Goal: Information Seeking & Learning: Learn about a topic

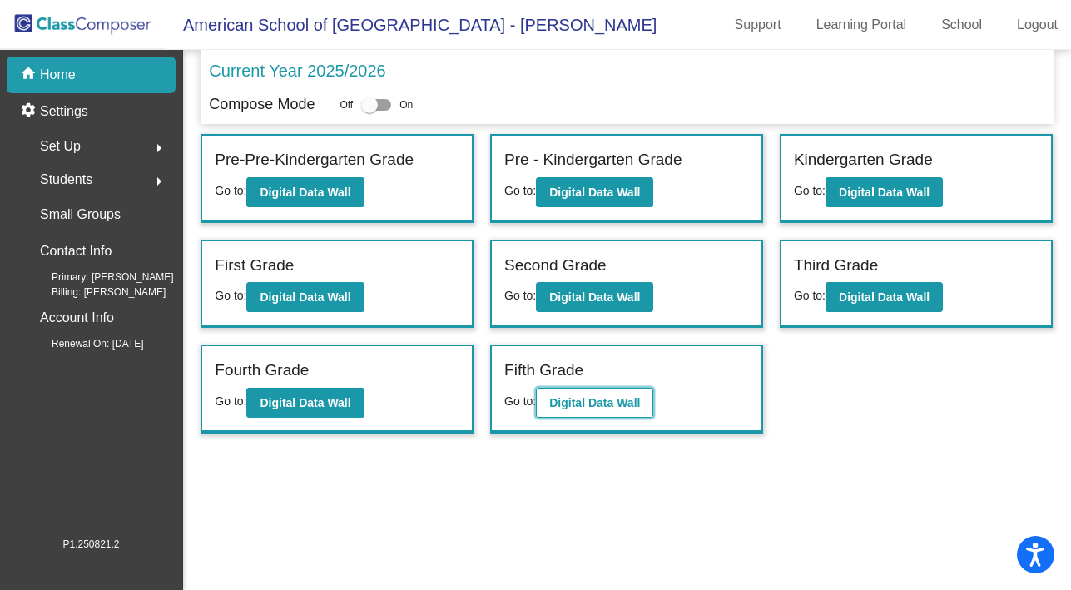
click at [611, 394] on button "Digital Data Wall" at bounding box center [594, 403] width 117 height 30
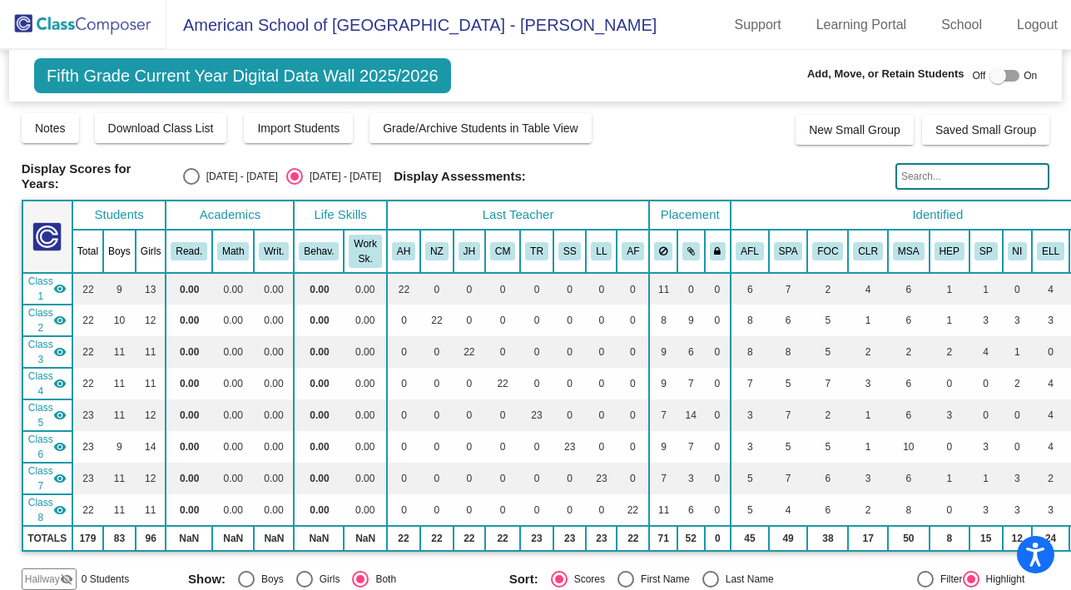
click at [191, 176] on div "Select an option" at bounding box center [191, 176] width 17 height 17
click at [191, 185] on input "[DATE] - [DATE]" at bounding box center [191, 185] width 1 height 1
radio input "true"
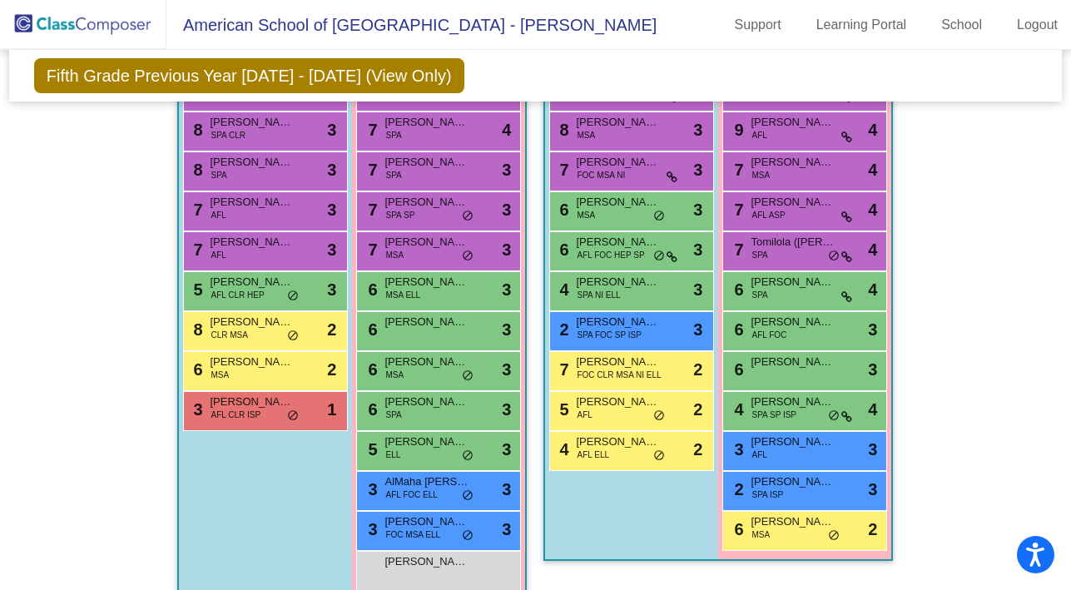
scroll to position [538, 0]
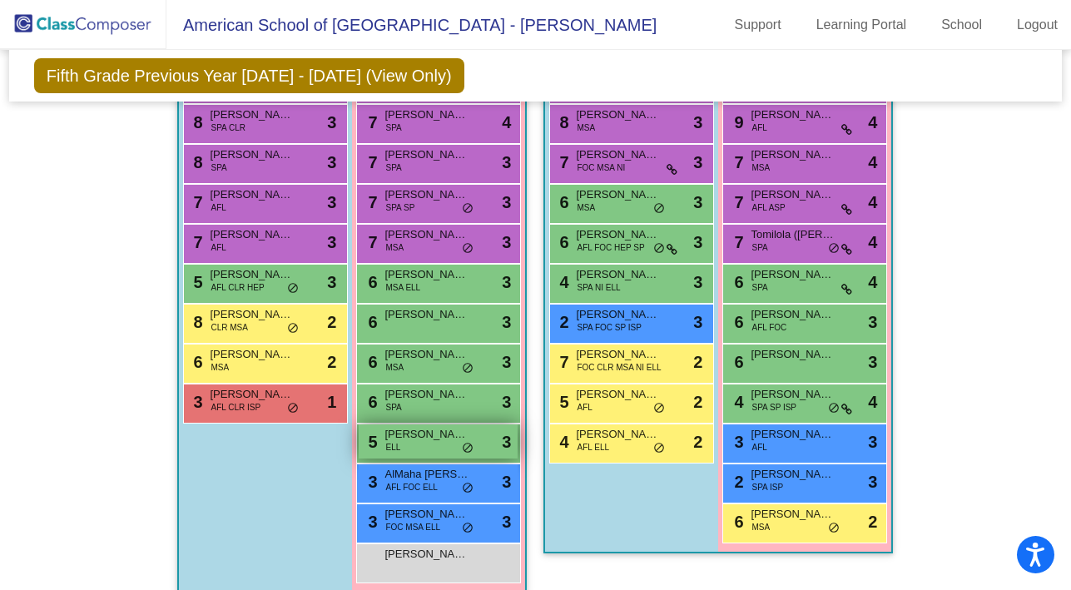
click at [405, 442] on div "5 [PERSON_NAME] ELL lock do_not_disturb_alt 3" at bounding box center [438, 442] width 159 height 34
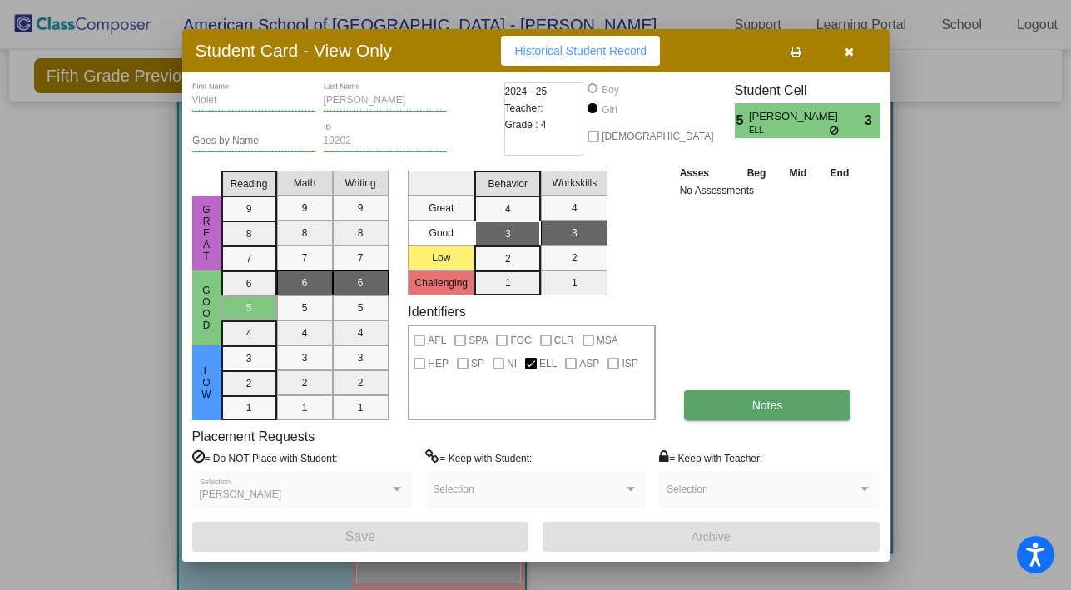
click at [762, 396] on button "Notes" at bounding box center [767, 405] width 167 height 30
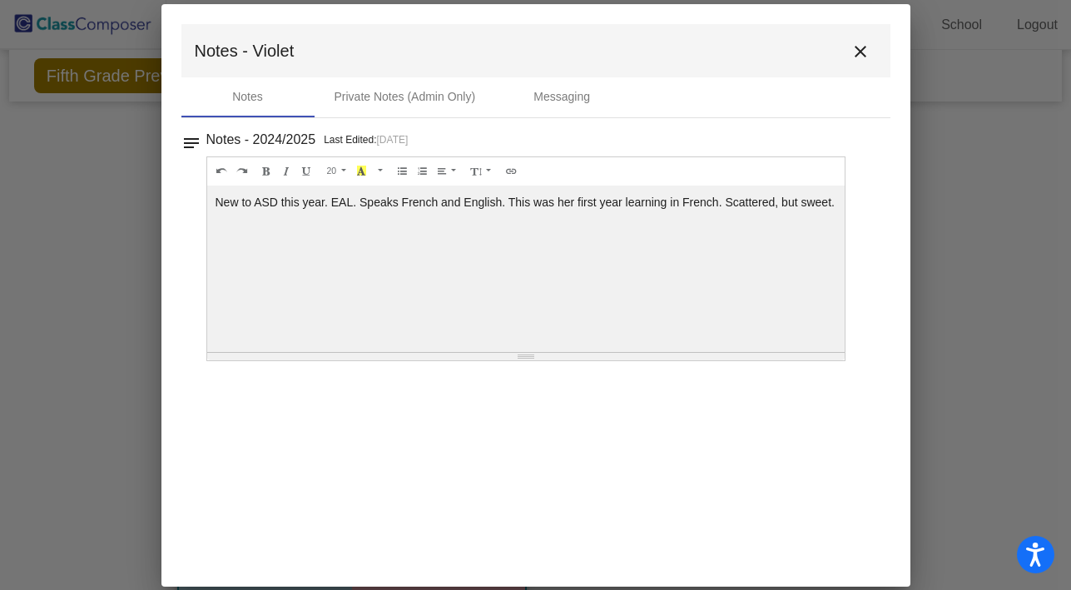
click at [862, 59] on mat-icon "close" at bounding box center [861, 52] width 20 height 20
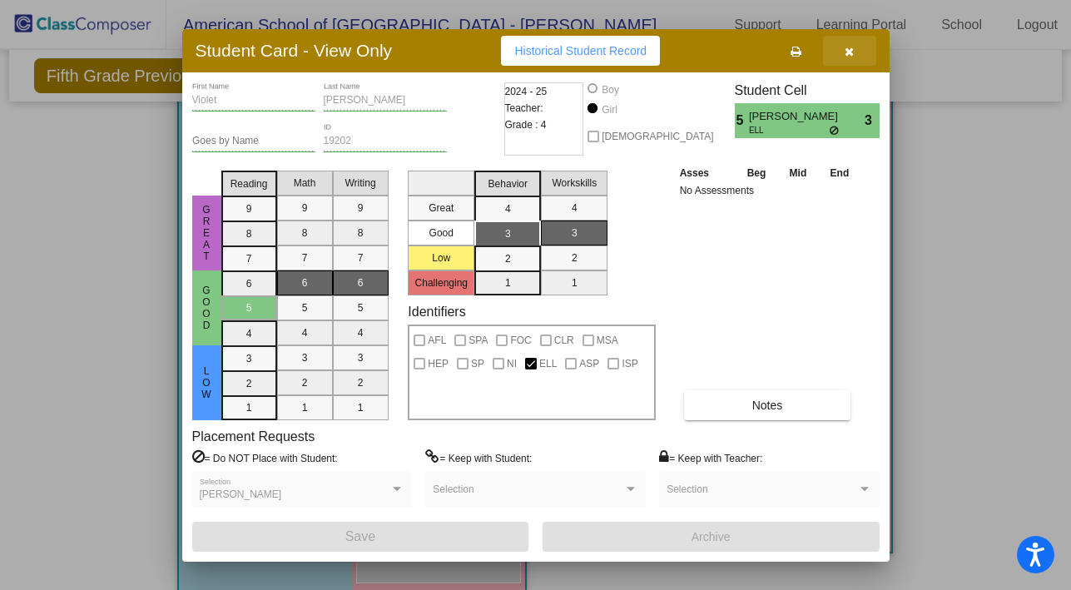
click at [850, 46] on icon "button" at bounding box center [849, 52] width 9 height 12
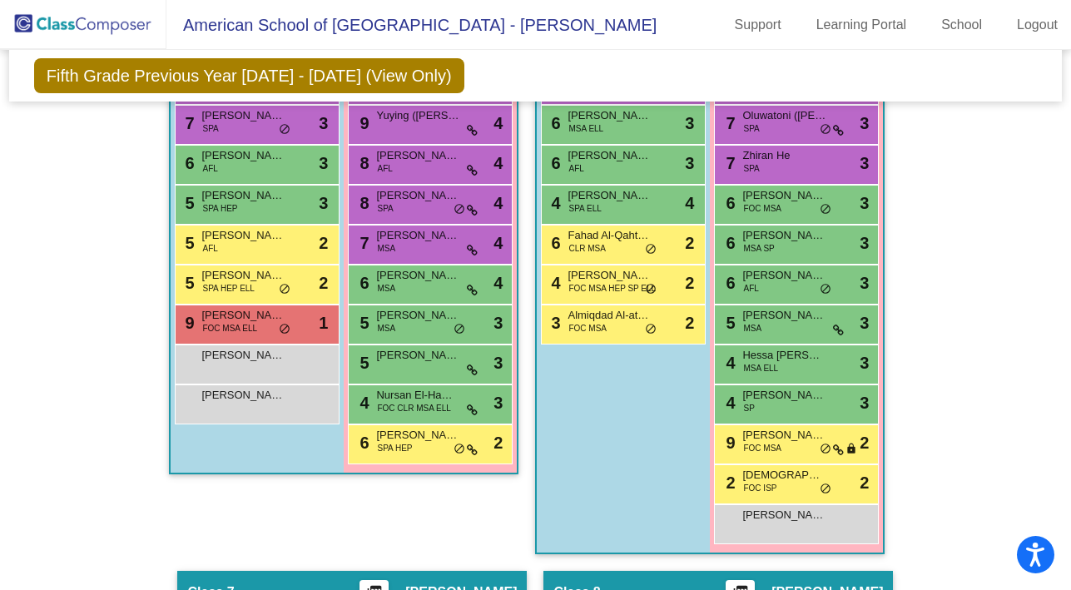
scroll to position [2337, 0]
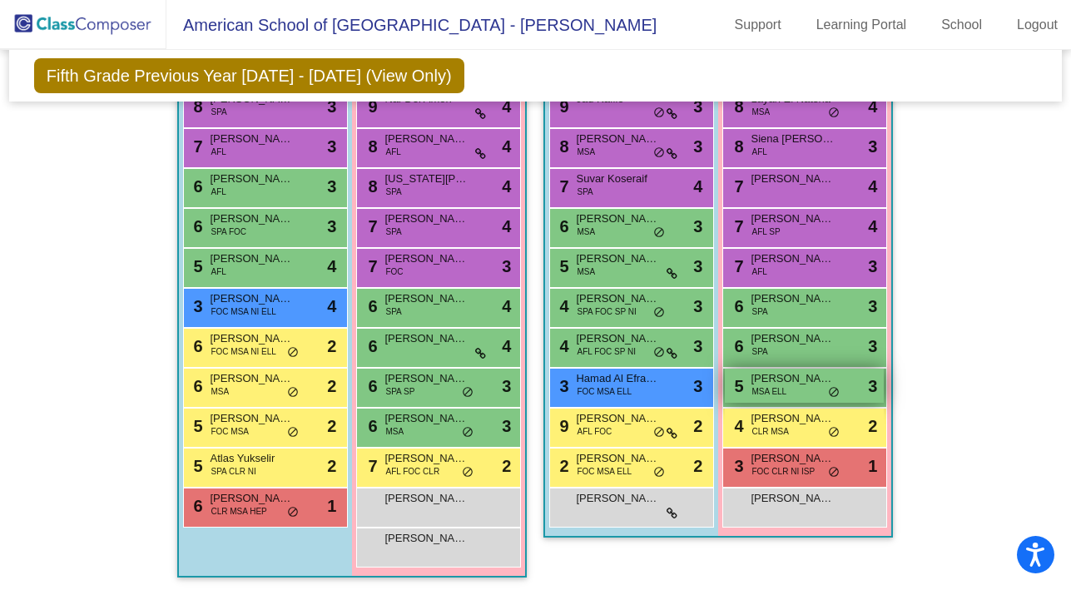
click at [804, 395] on div "5 Joud Al Manasir MSA ELL lock do_not_disturb_alt 3" at bounding box center [804, 386] width 159 height 34
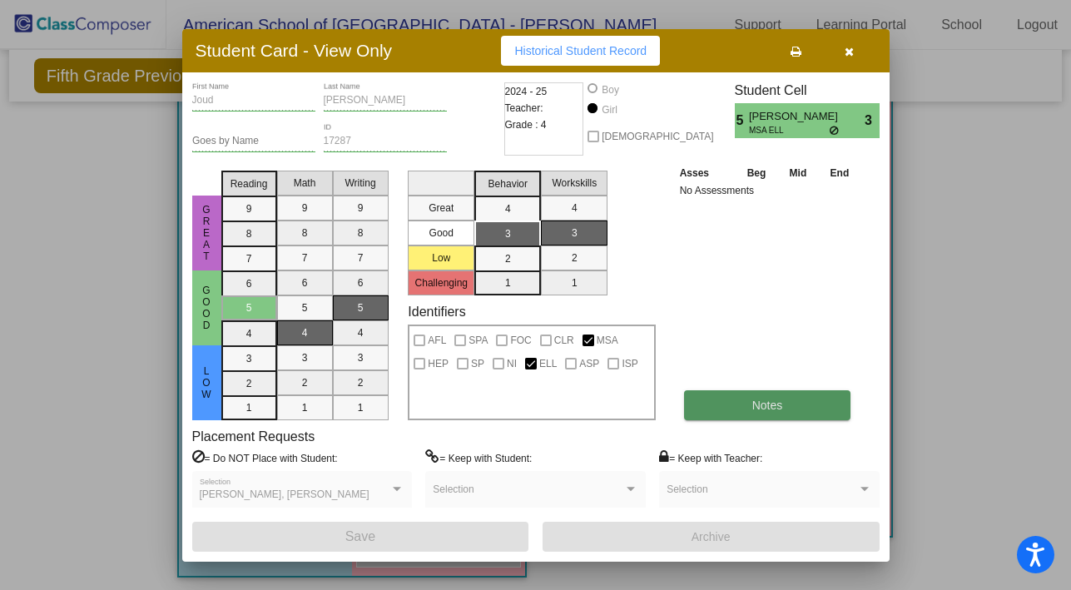
click at [703, 405] on button "Notes" at bounding box center [767, 405] width 167 height 30
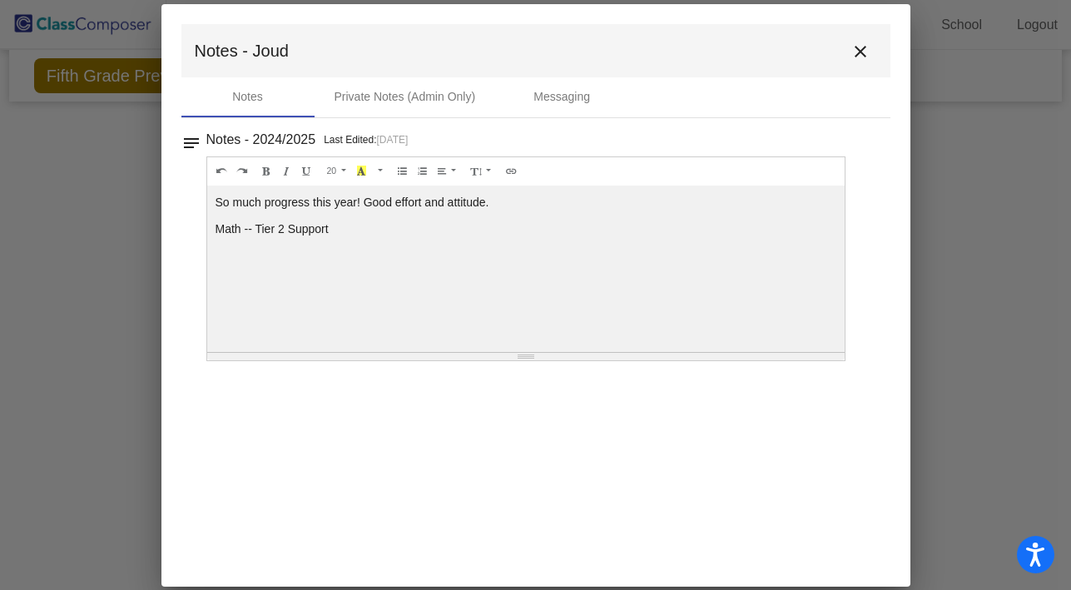
click at [860, 47] on mat-icon "close" at bounding box center [861, 52] width 20 height 20
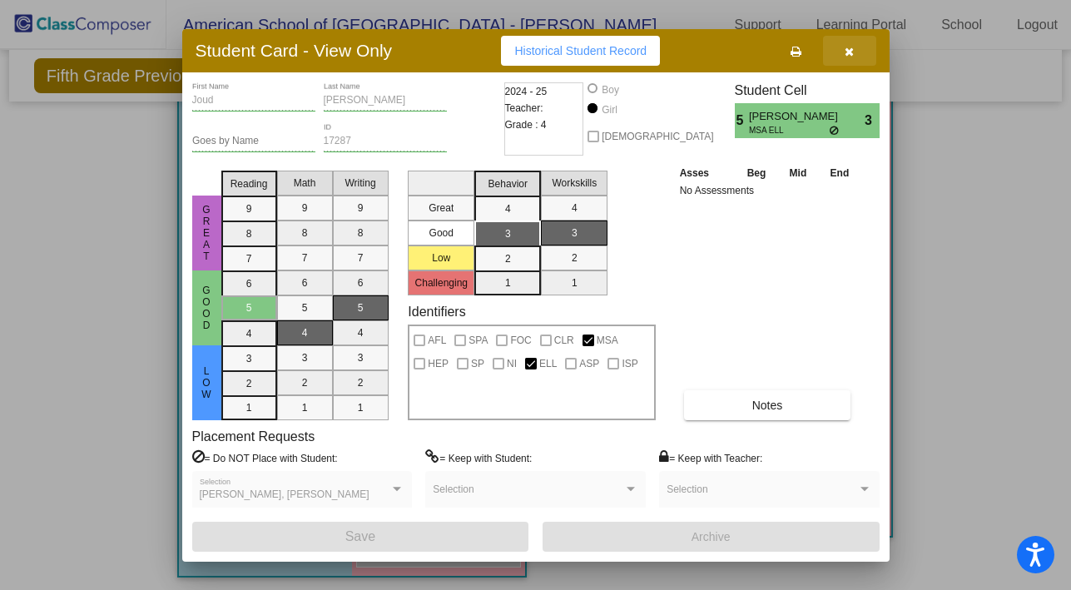
click at [859, 49] on button "button" at bounding box center [849, 51] width 53 height 30
